Goal: Task Accomplishment & Management: Complete application form

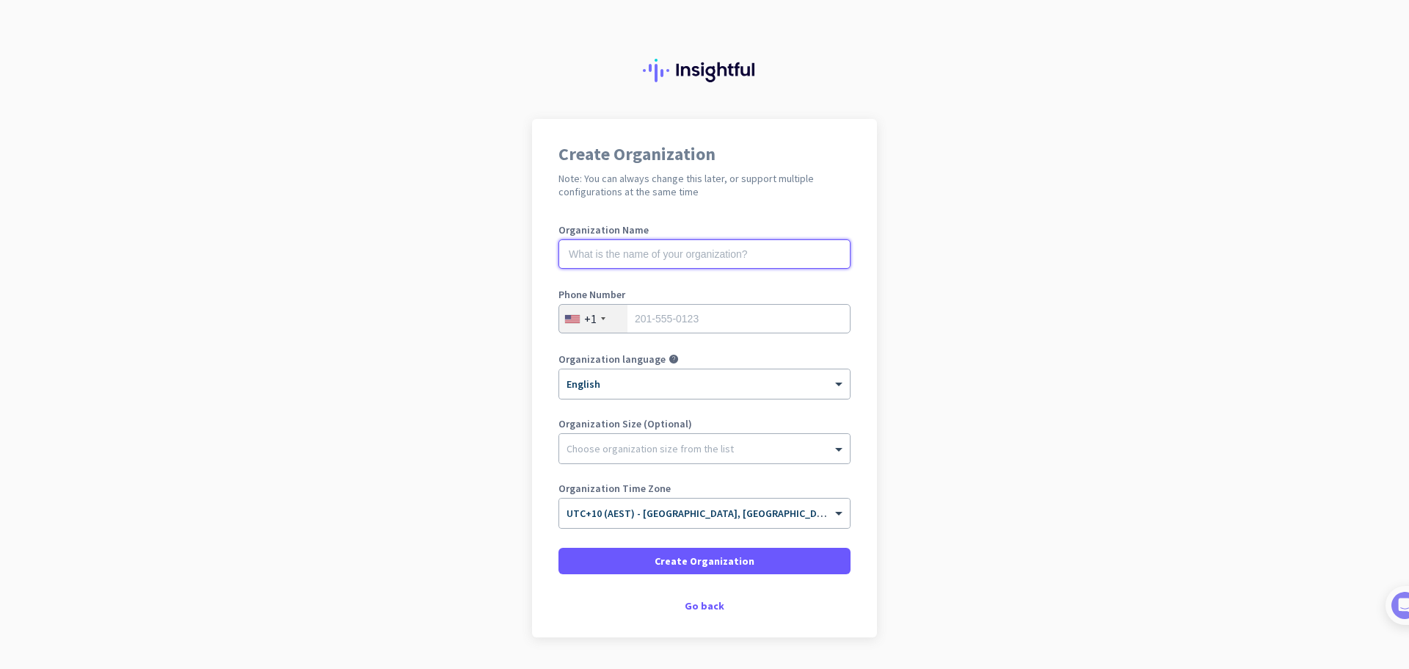
click at [783, 244] on input "text" at bounding box center [704, 253] width 292 height 29
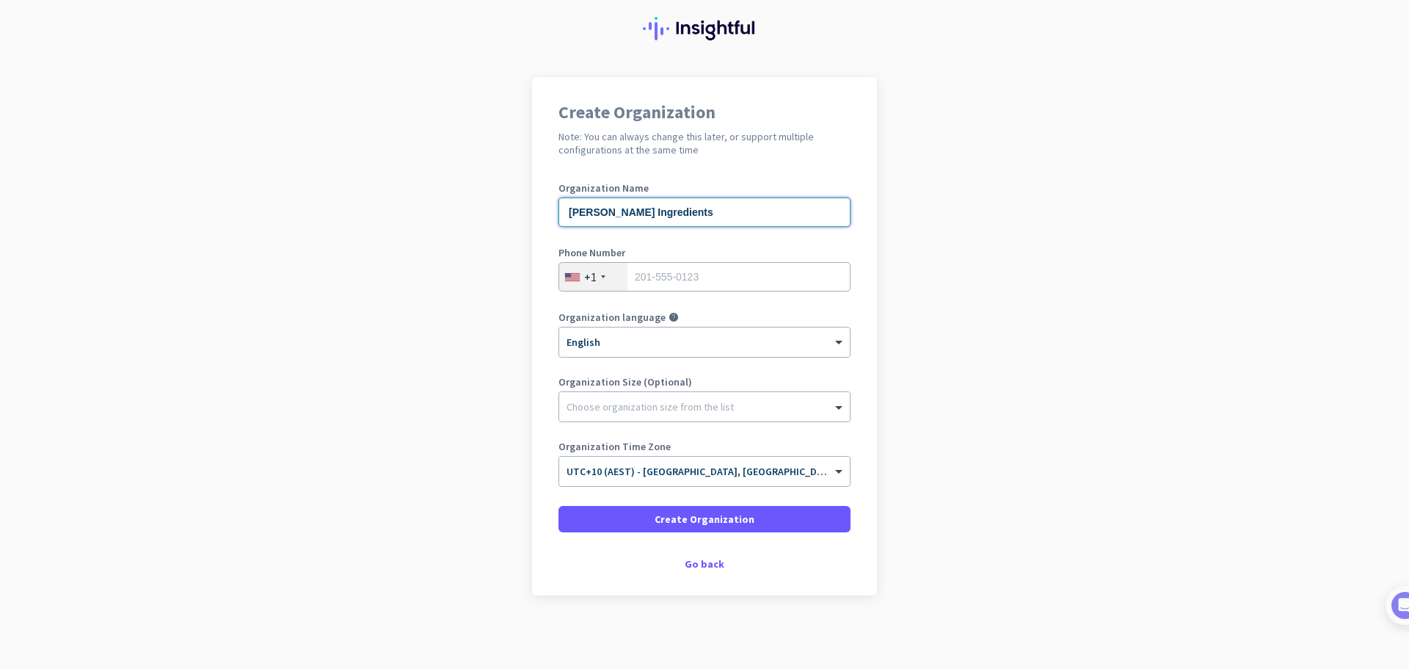
type input "[PERSON_NAME] Ingredients"
click at [758, 277] on input "tel" at bounding box center [704, 276] width 292 height 29
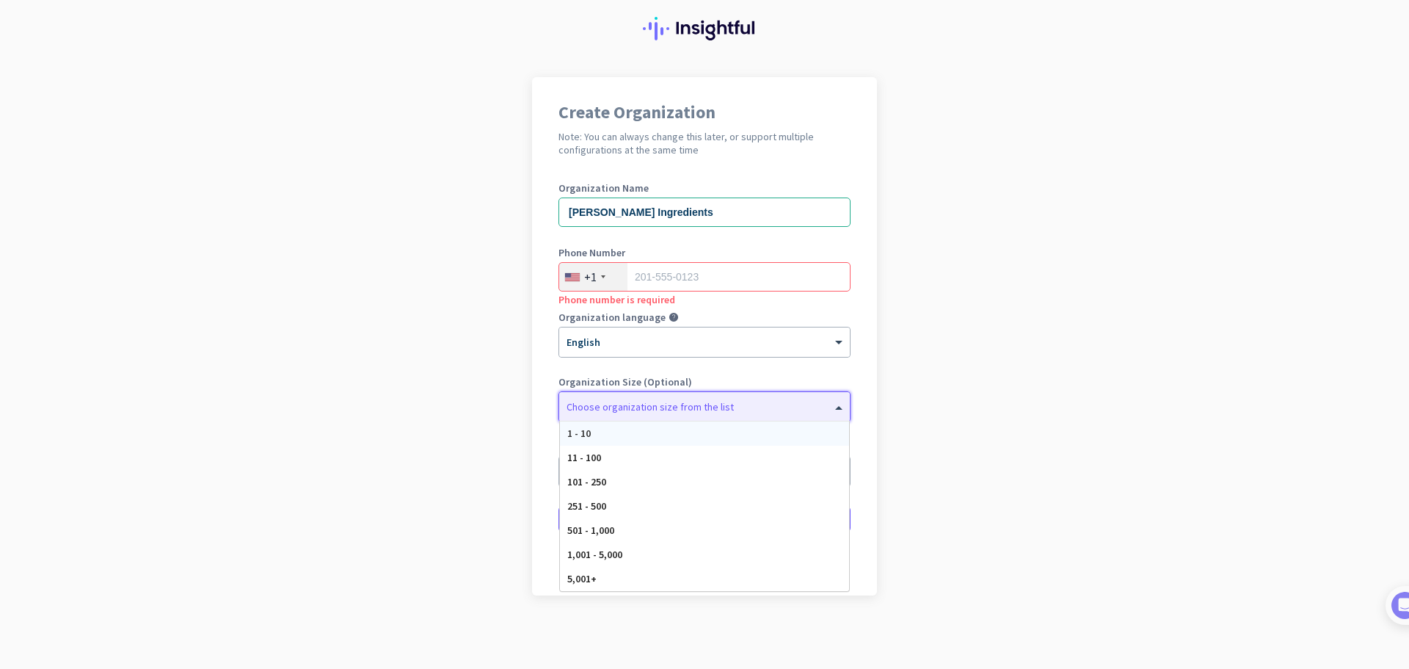
click at [825, 407] on div at bounding box center [704, 403] width 291 height 15
click at [802, 461] on div "11 - 100" at bounding box center [704, 457] width 289 height 24
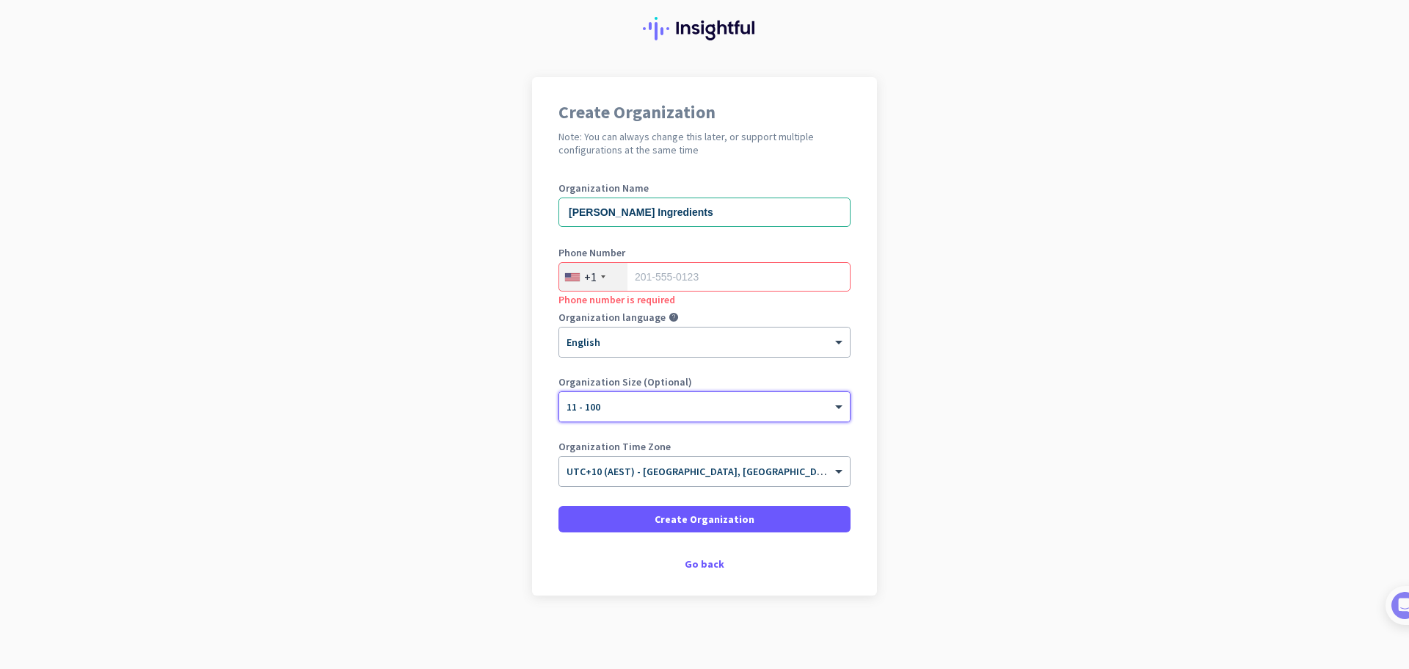
click at [593, 280] on div "+1" at bounding box center [593, 277] width 68 height 28
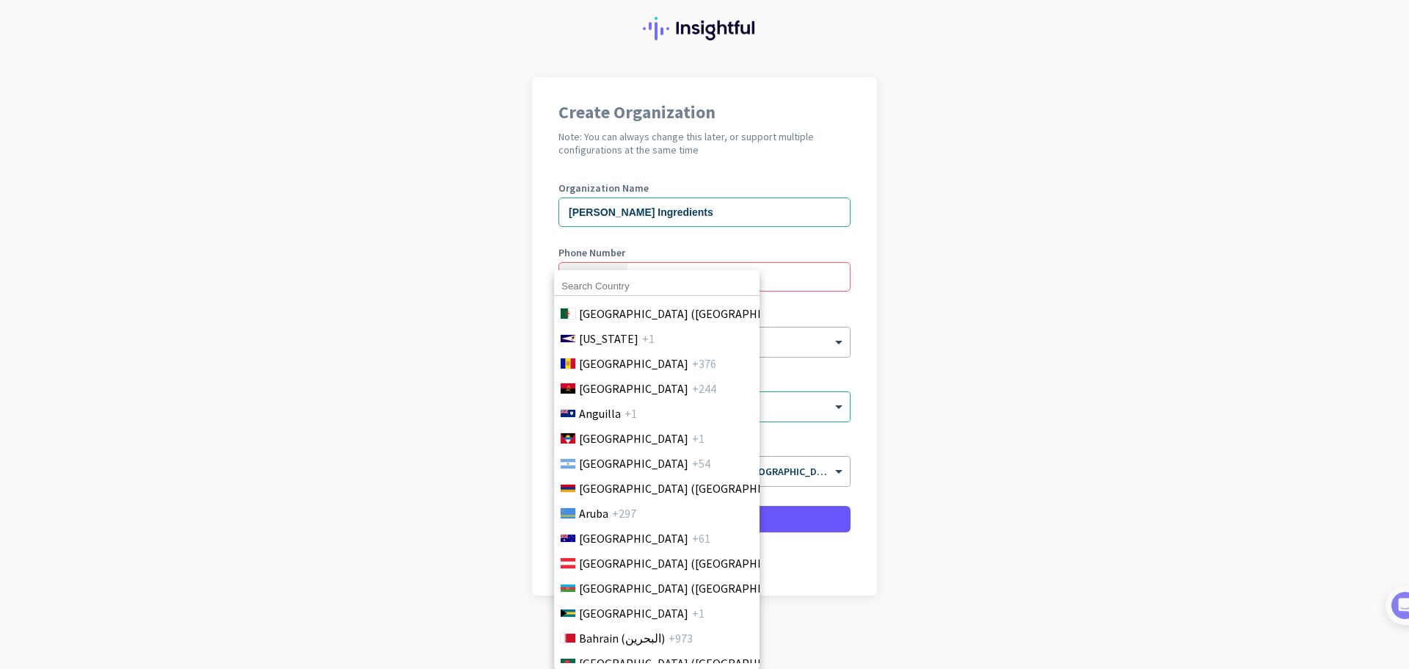
scroll to position [220, 0]
click at [607, 546] on li "[GEOGRAPHIC_DATA] +61" at bounding box center [656, 537] width 206 height 25
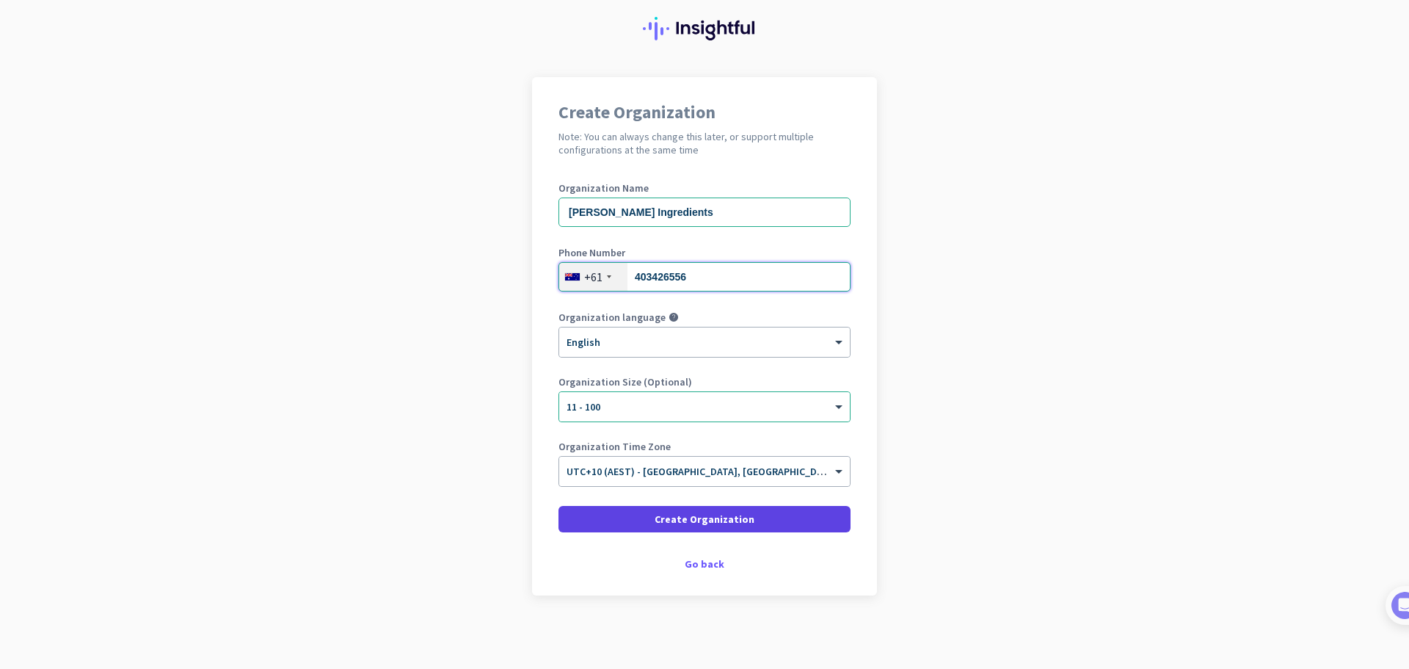
type input "403426556"
click at [813, 515] on span at bounding box center [704, 518] width 292 height 35
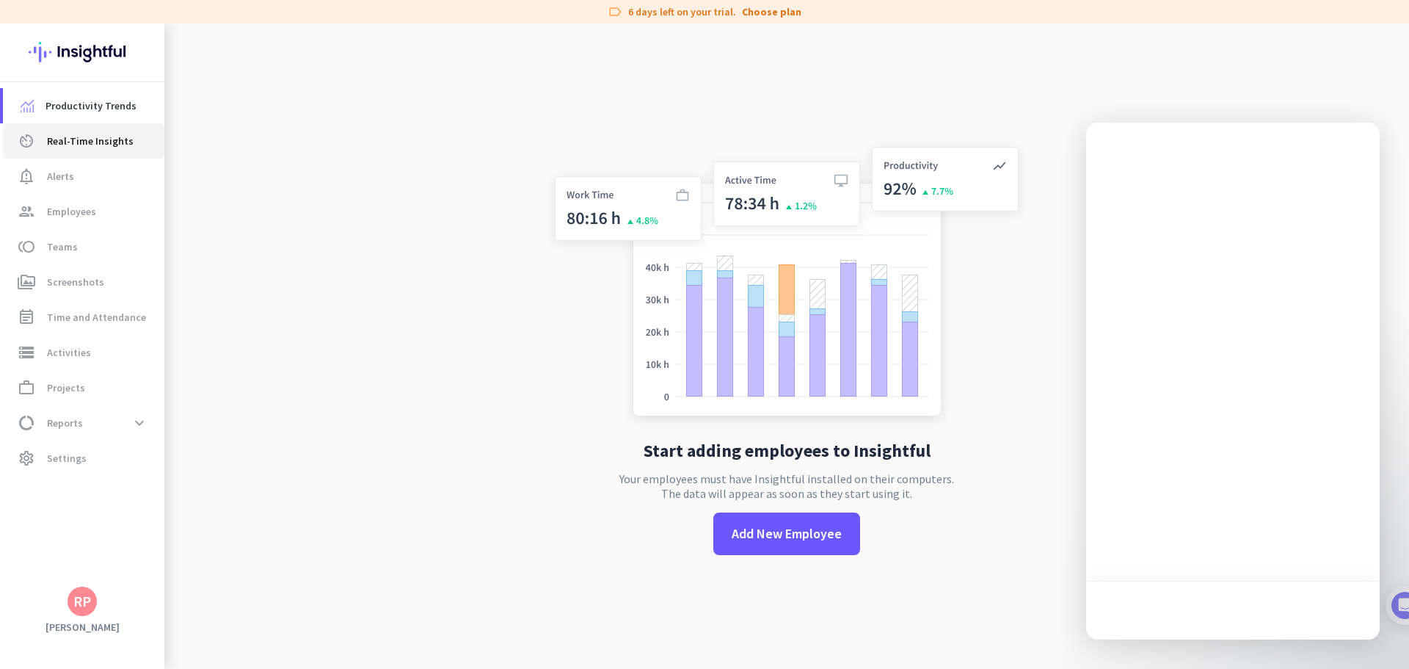
click at [83, 132] on span "Real-Time Insights" at bounding box center [90, 141] width 87 height 18
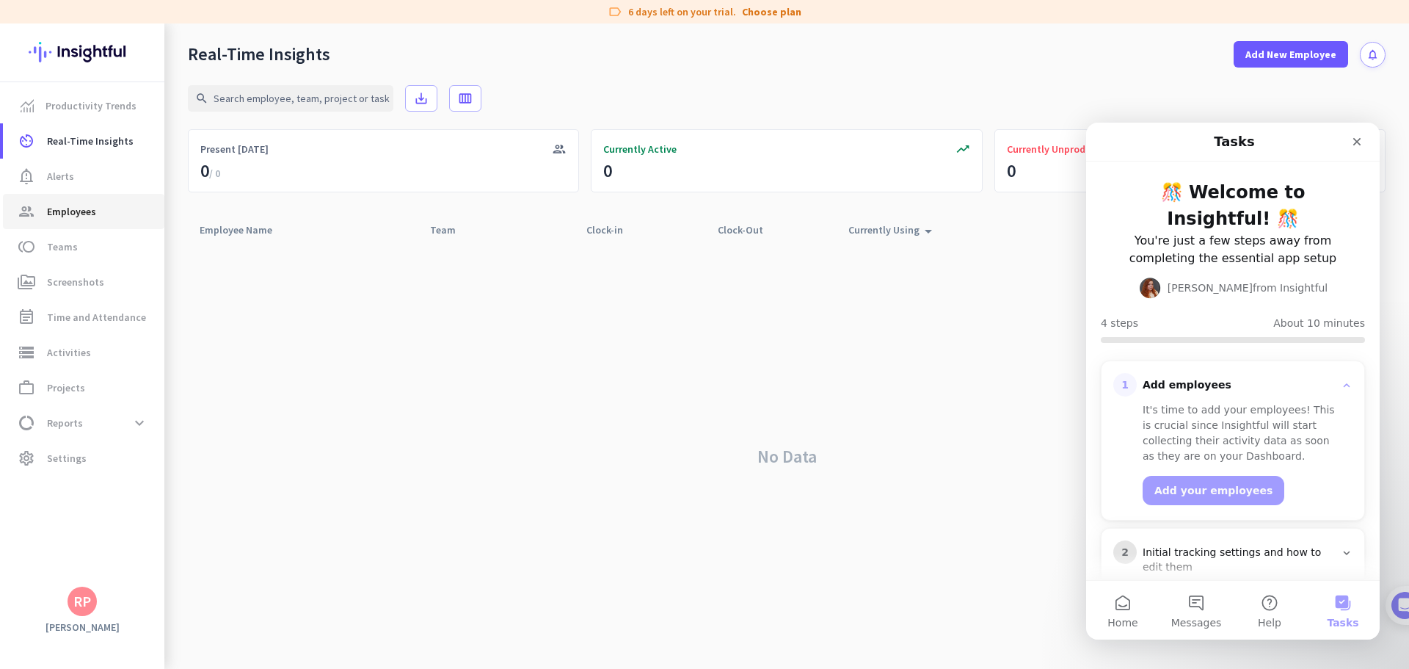
click at [59, 198] on link "group Employees" at bounding box center [83, 211] width 161 height 35
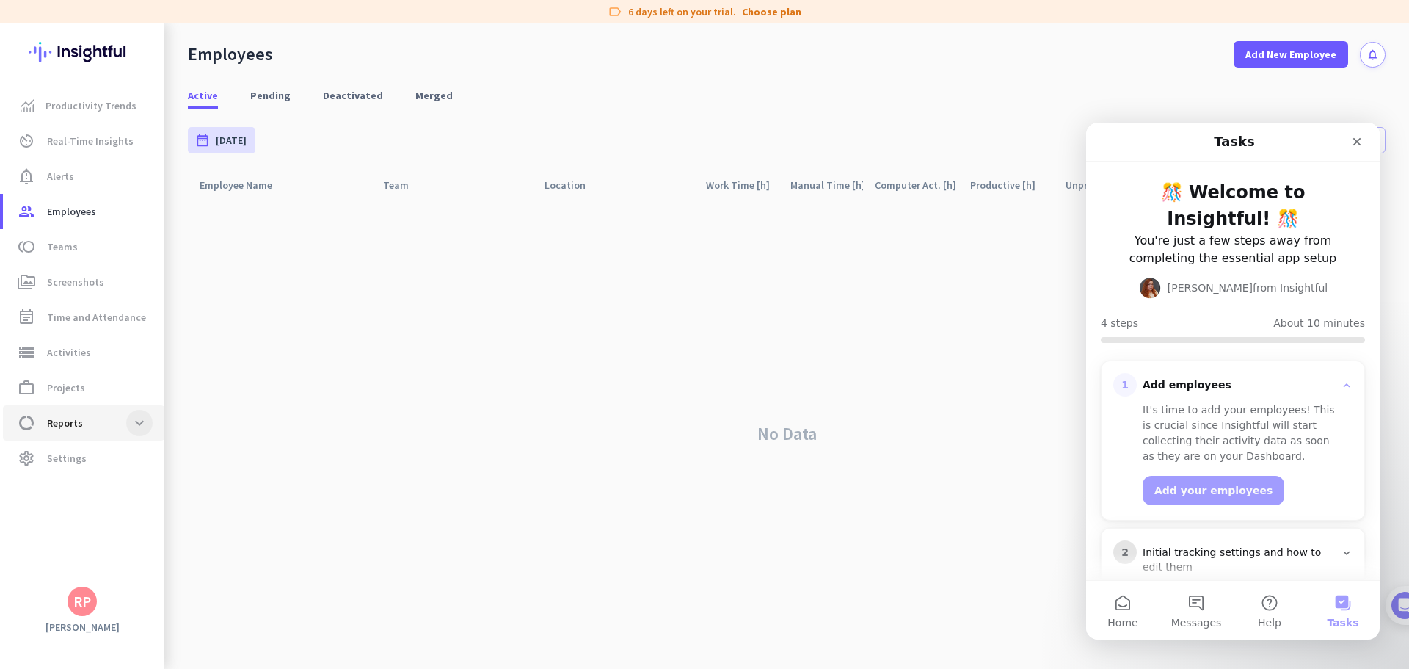
click at [131, 425] on span at bounding box center [139, 422] width 26 height 26
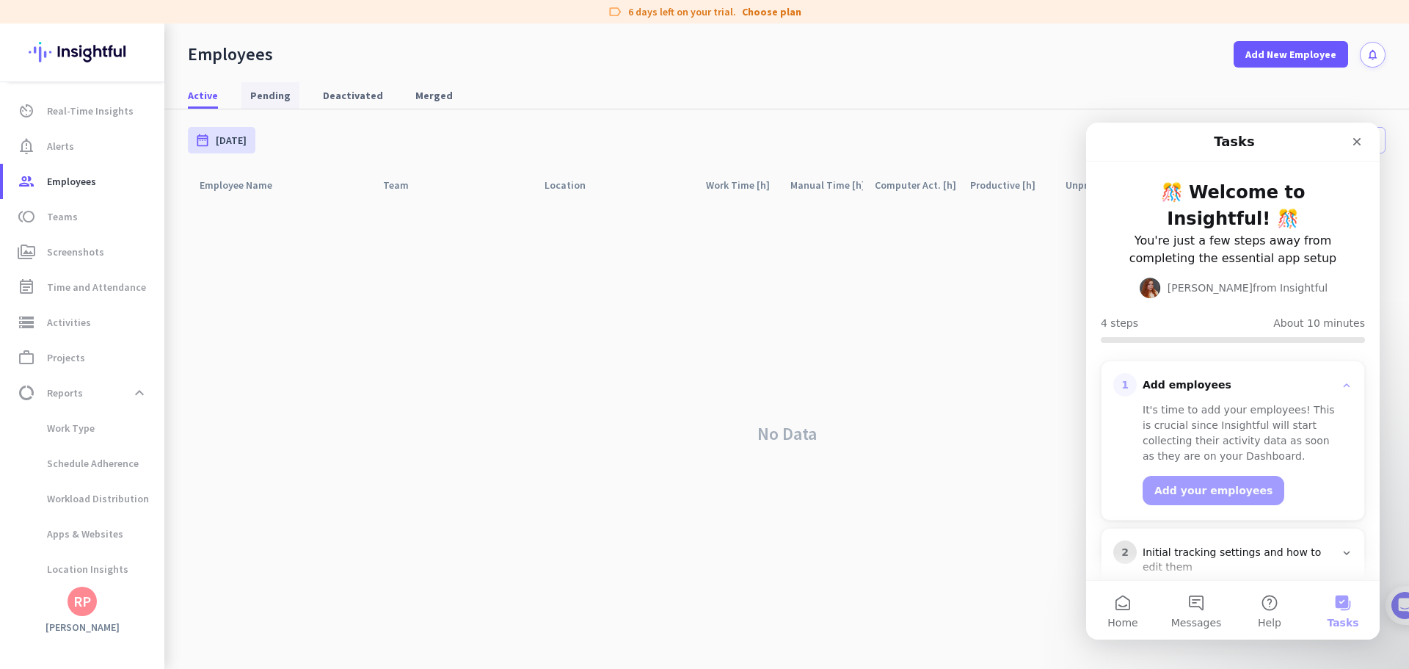
click at [265, 89] on span "Pending" at bounding box center [270, 95] width 40 height 15
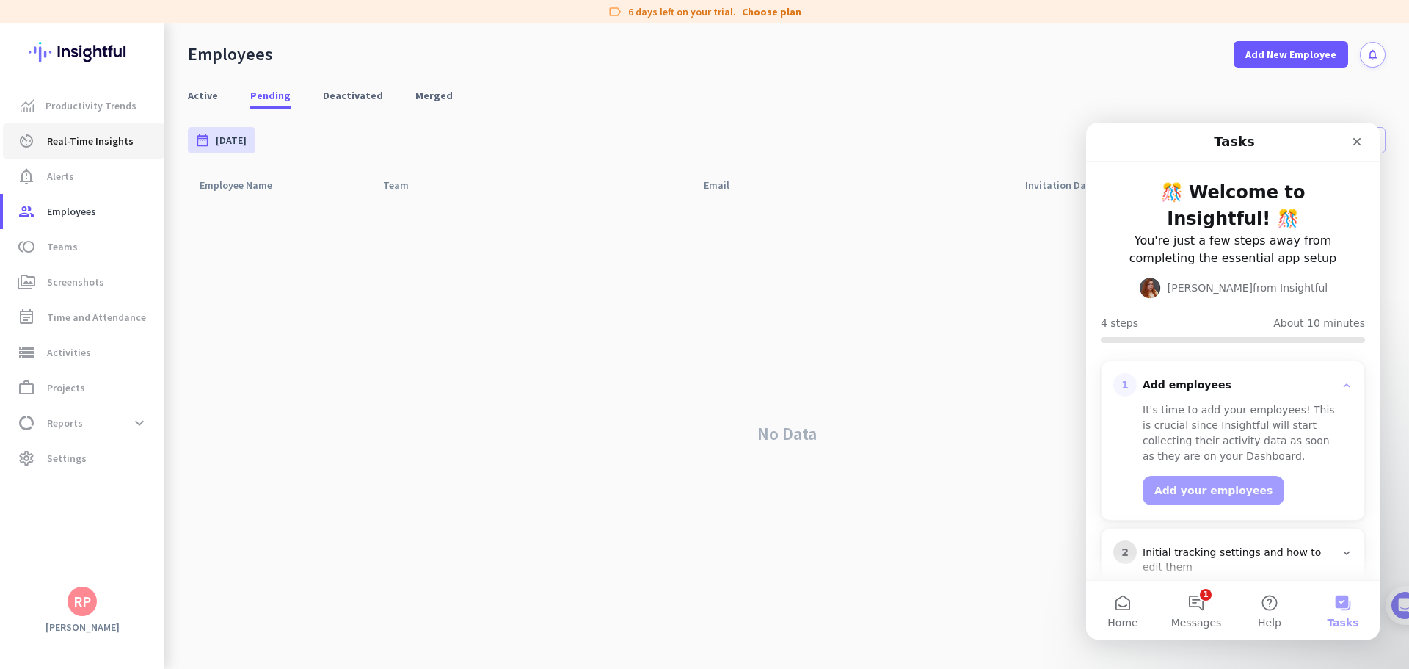
click at [94, 142] on span "Real-Time Insights" at bounding box center [90, 141] width 87 height 18
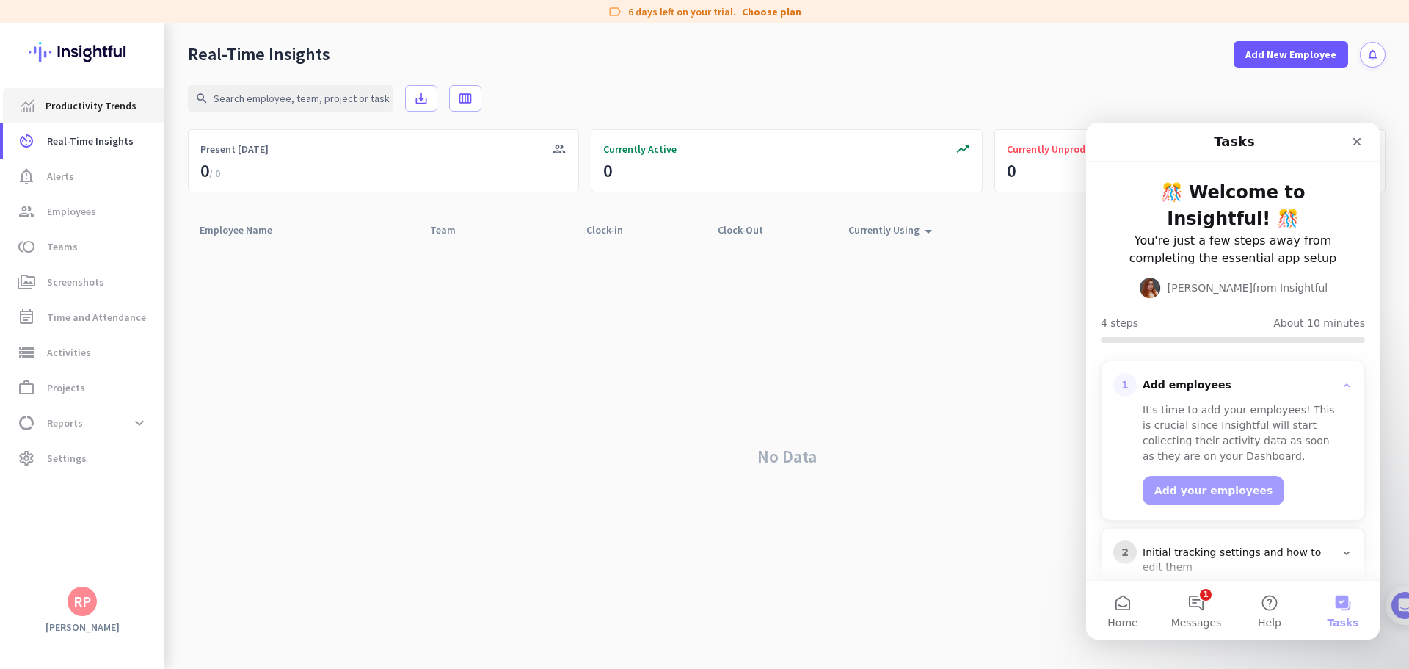
click at [100, 113] on span "Productivity Trends" at bounding box center [90, 106] width 91 height 18
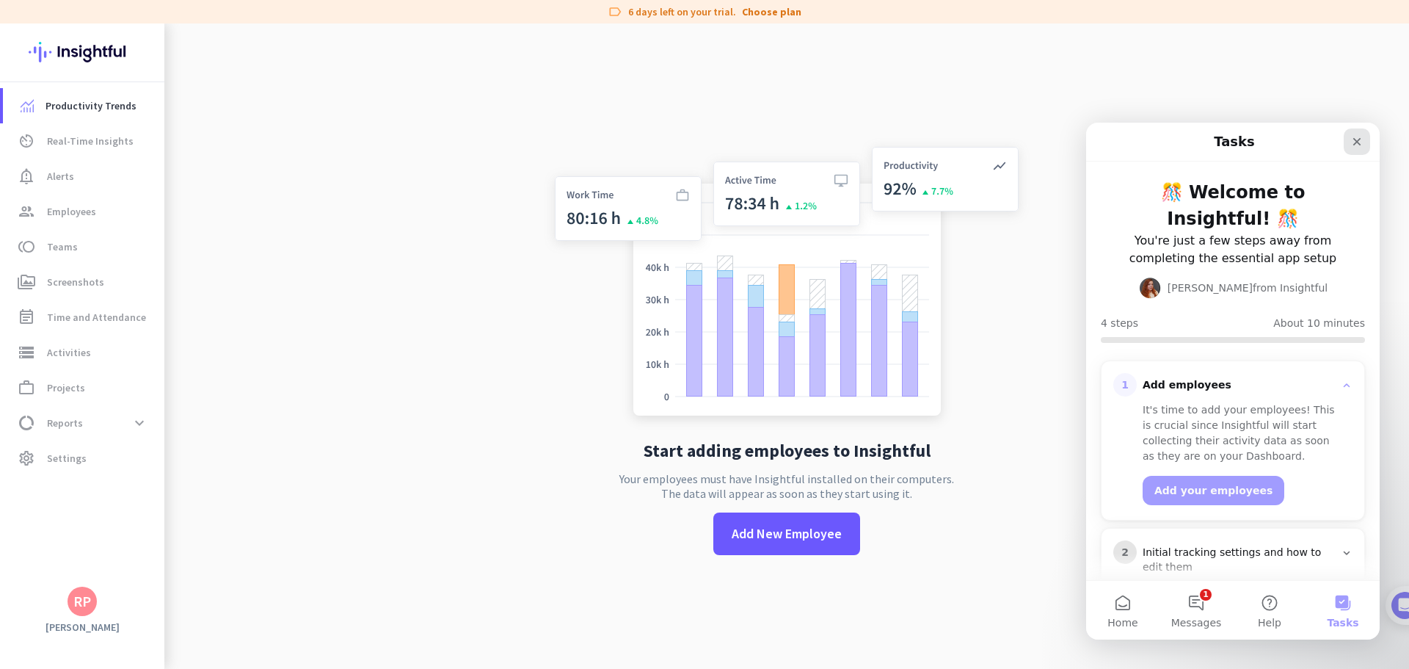
click at [1357, 142] on icon "Close" at bounding box center [1357, 142] width 8 height 8
